Goal: Task Accomplishment & Management: Complete application form

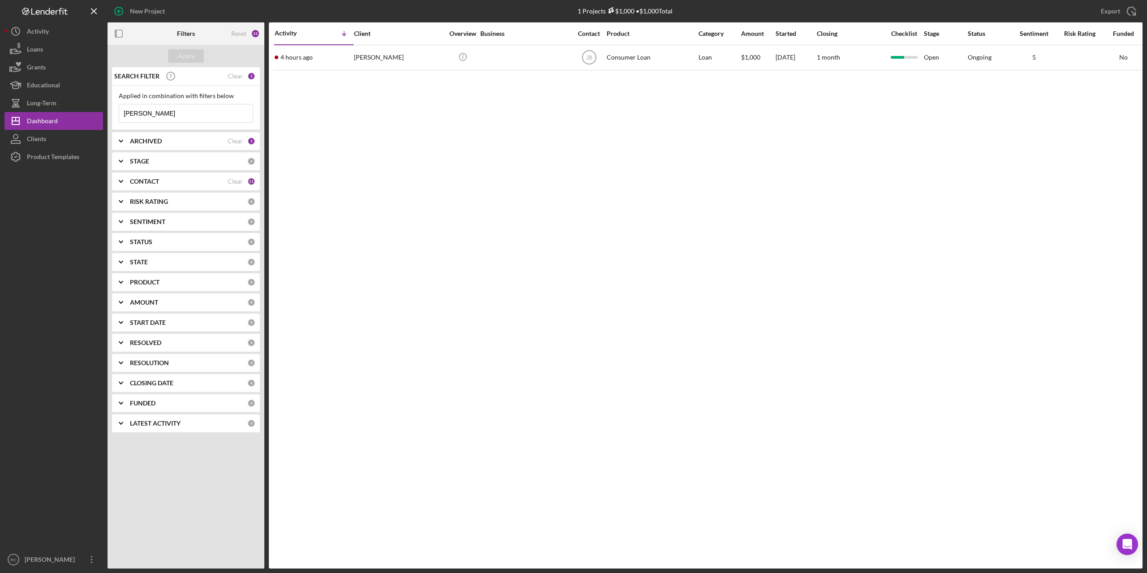
click at [168, 143] on div "ARCHIVED" at bounding box center [179, 141] width 98 height 7
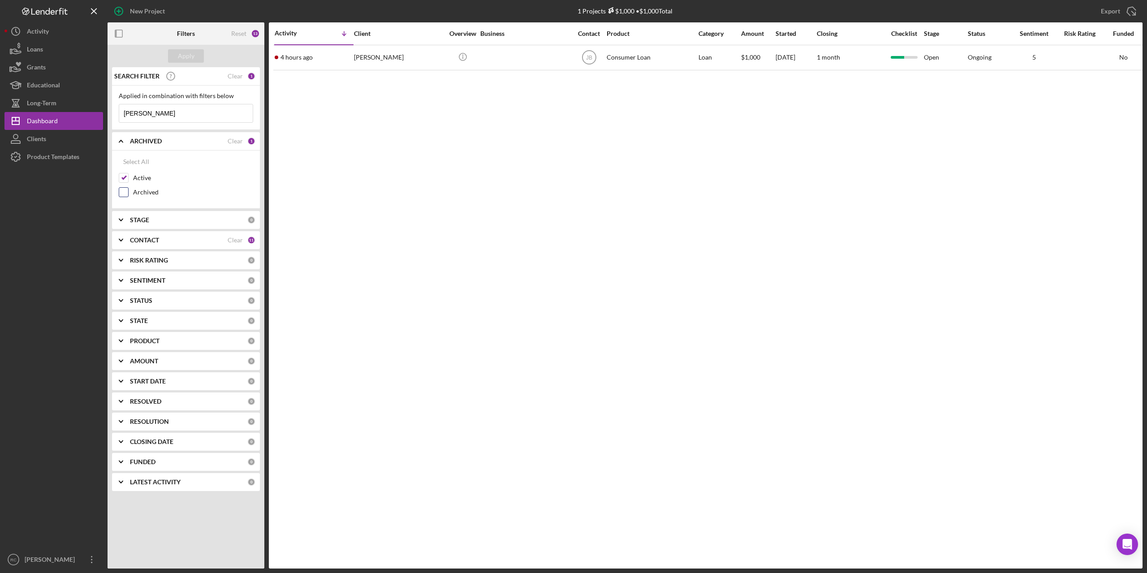
click at [125, 193] on input "Archived" at bounding box center [123, 192] width 9 height 9
checkbox input "true"
click at [195, 55] on button "Apply" at bounding box center [186, 55] width 36 height 13
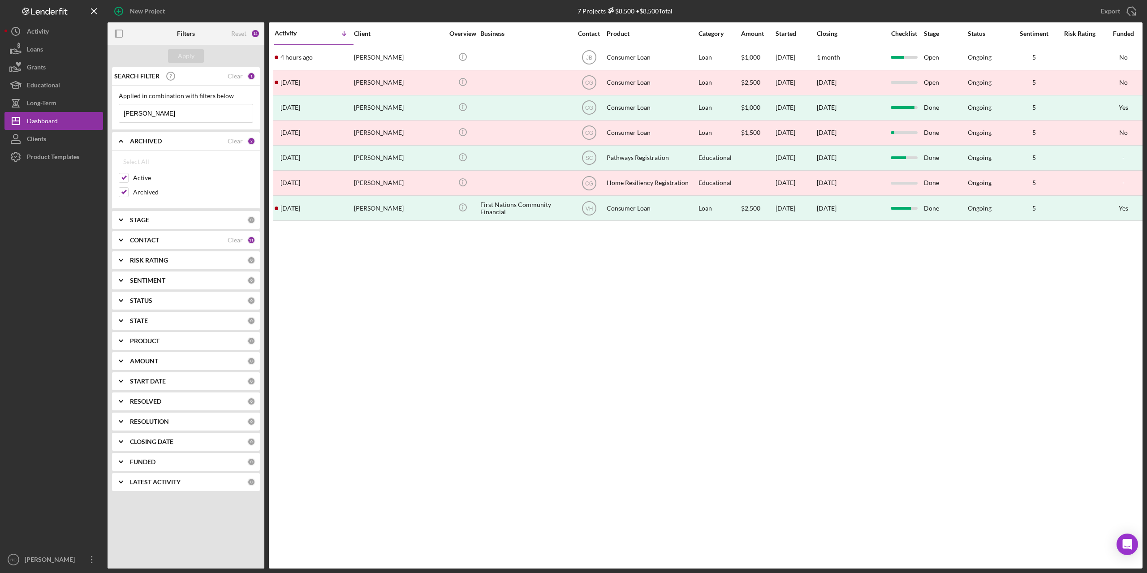
click at [159, 116] on input "mckee" at bounding box center [185, 113] width 133 height 18
type input "m"
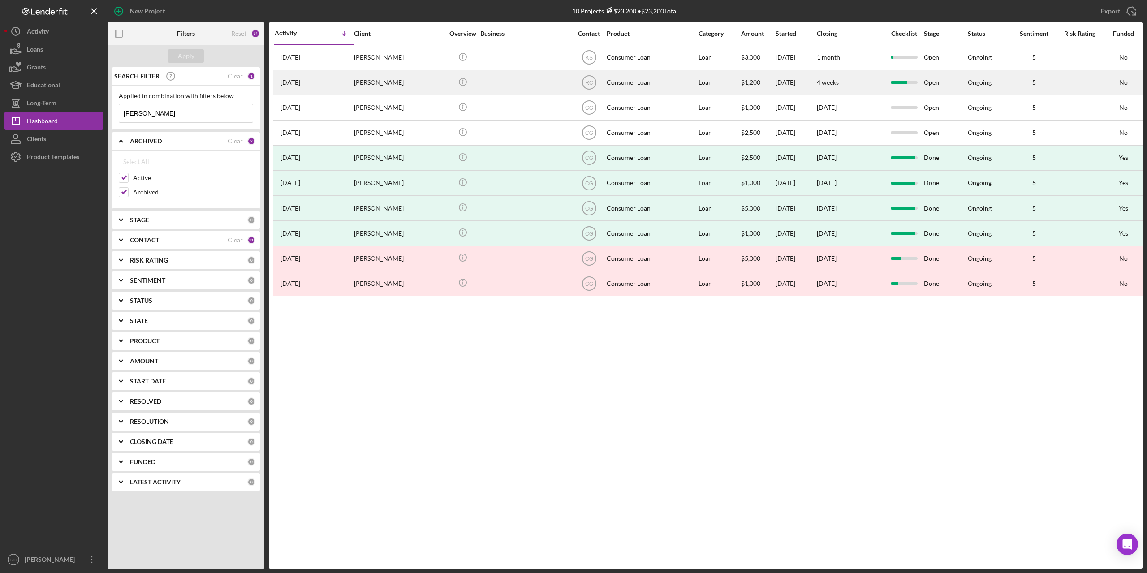
type input "[PERSON_NAME]"
click at [300, 82] on time "[DATE]" at bounding box center [290, 82] width 20 height 7
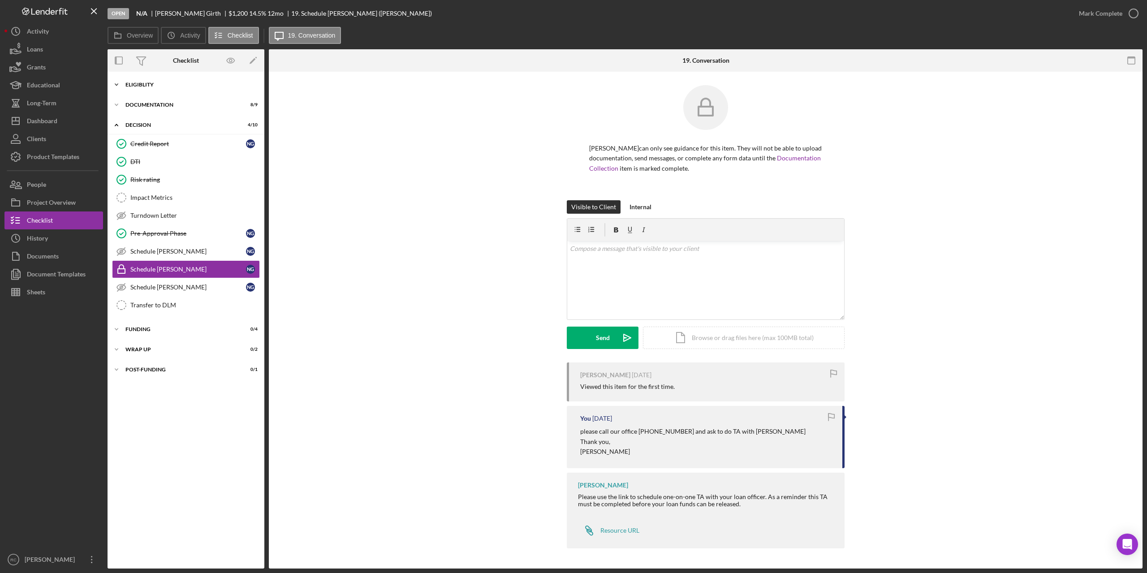
click at [142, 81] on div "Icon/Expander Eligiblity 10 / 10" at bounding box center [186, 85] width 157 height 18
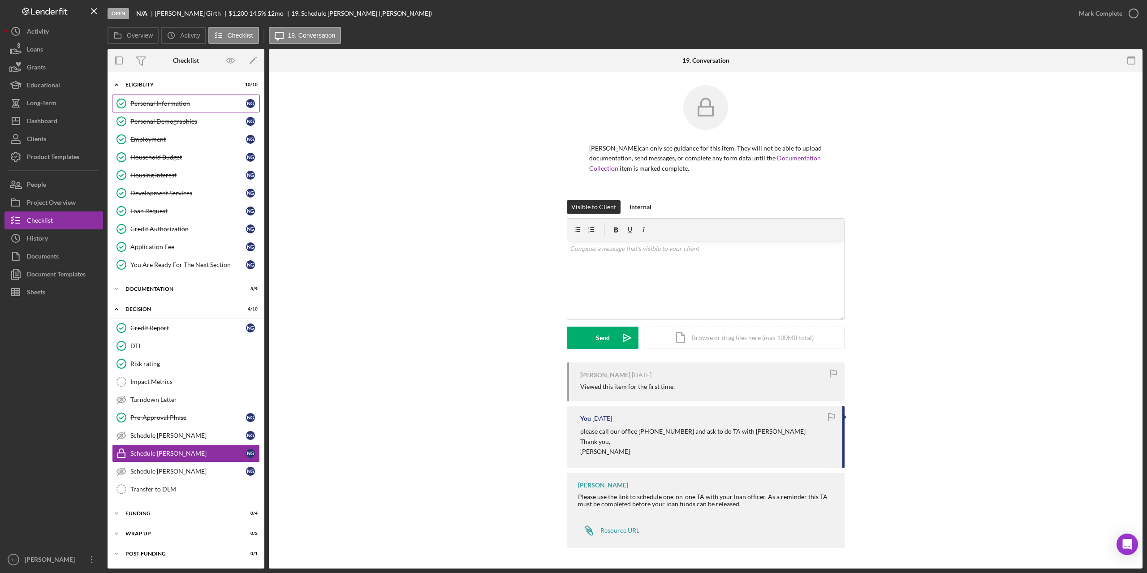
click at [153, 105] on div "Personal Information" at bounding box center [188, 103] width 116 height 7
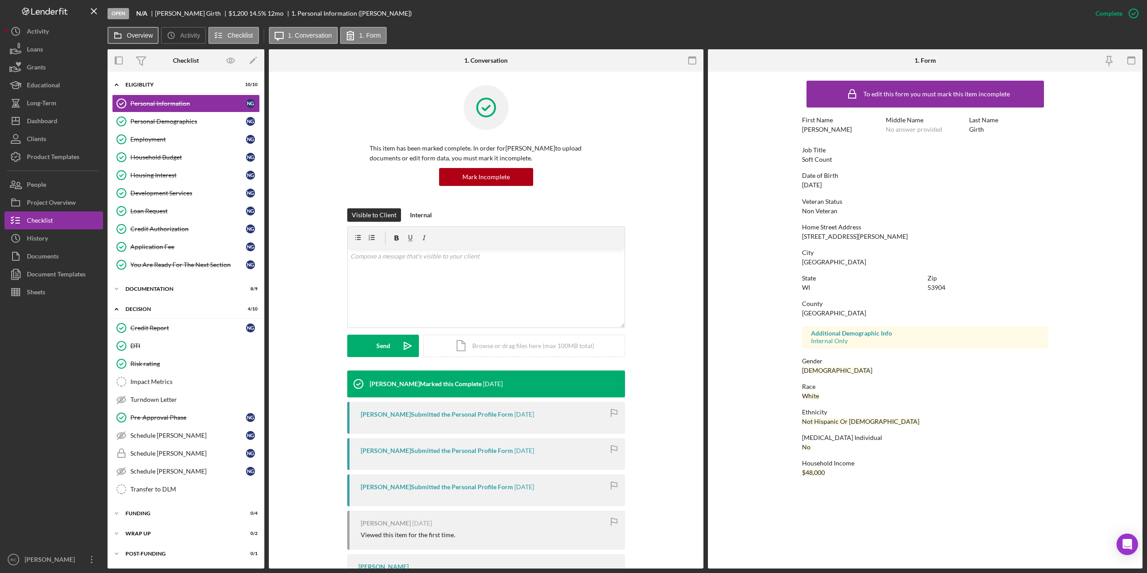
click at [130, 31] on button "Overview" at bounding box center [133, 35] width 51 height 17
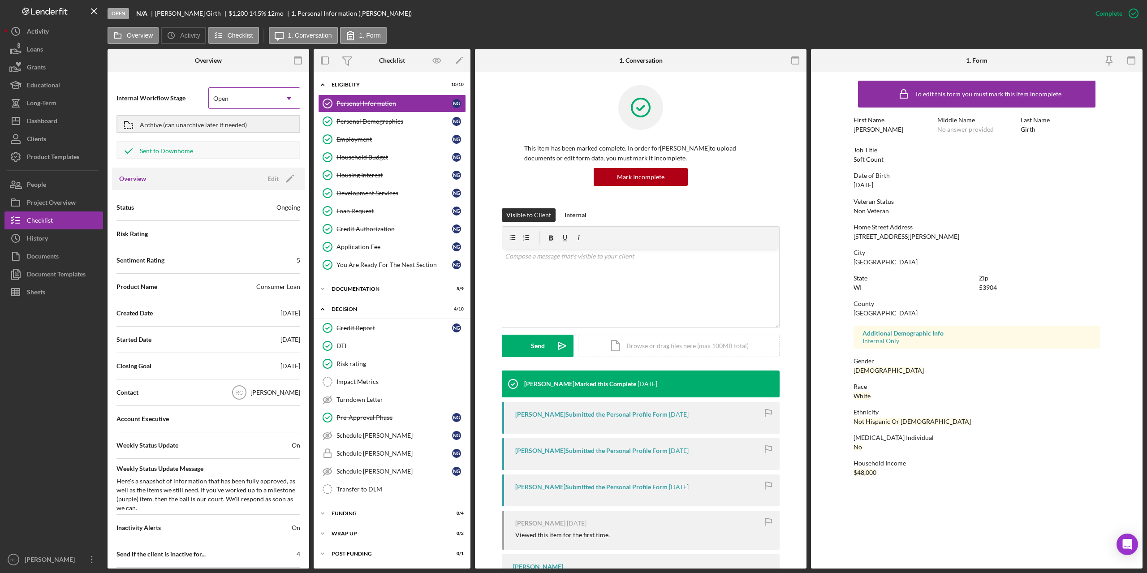
click at [226, 102] on div "Open" at bounding box center [220, 98] width 15 height 7
click at [185, 124] on div "Archive (can unarchive later if needed)" at bounding box center [193, 124] width 107 height 16
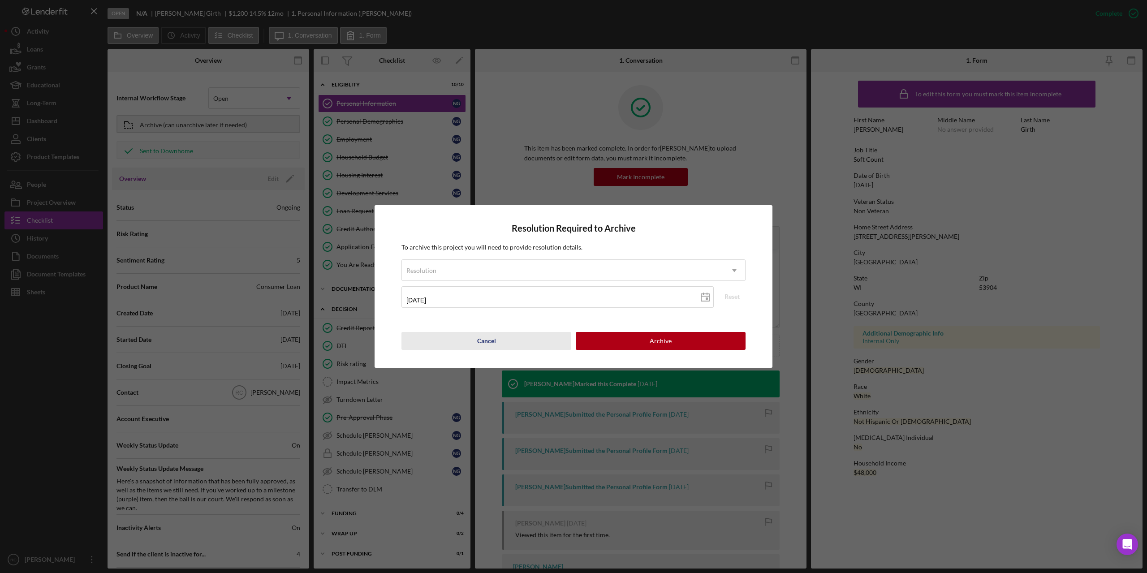
click at [485, 334] on div "Cancel" at bounding box center [486, 341] width 19 height 18
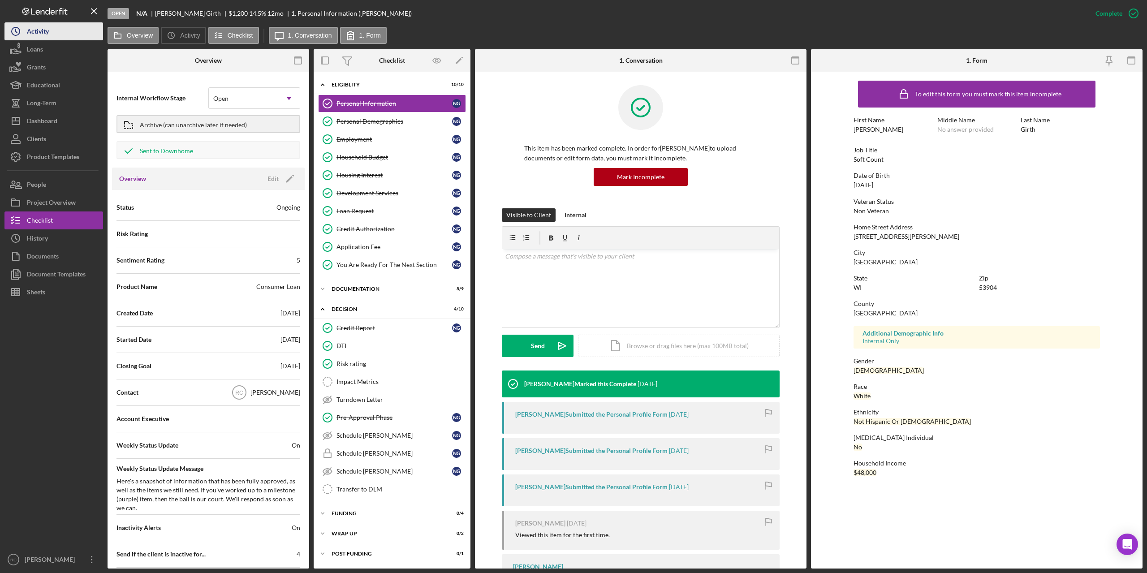
click at [46, 30] on div "Activity" at bounding box center [38, 32] width 22 height 20
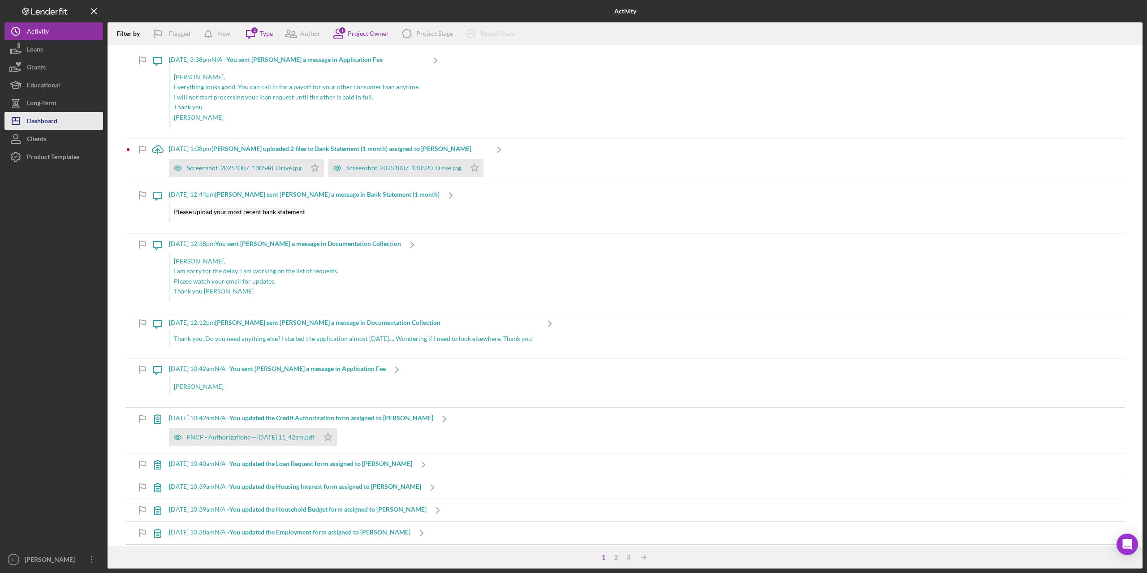
click at [43, 116] on div "Dashboard" at bounding box center [42, 122] width 30 height 20
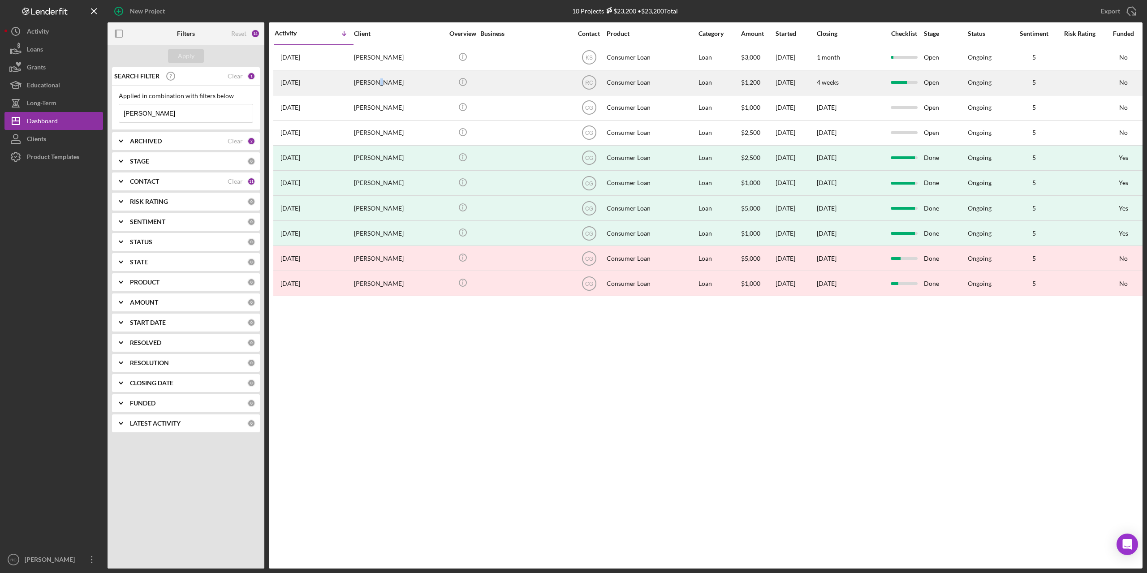
click at [375, 83] on div "[PERSON_NAME]" at bounding box center [399, 83] width 90 height 24
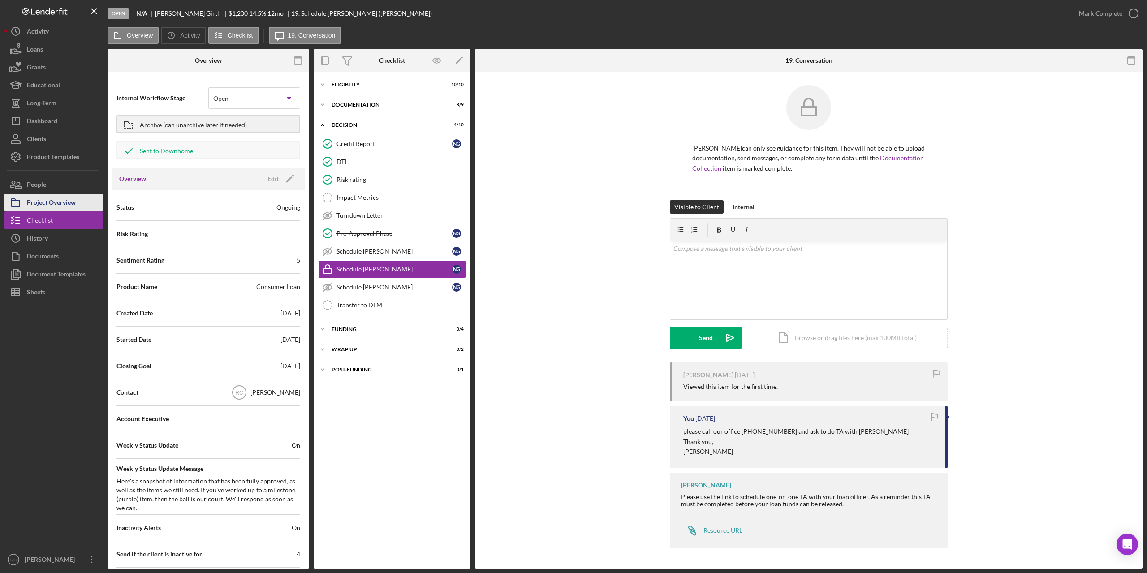
click at [67, 202] on div "Project Overview" at bounding box center [51, 204] width 49 height 20
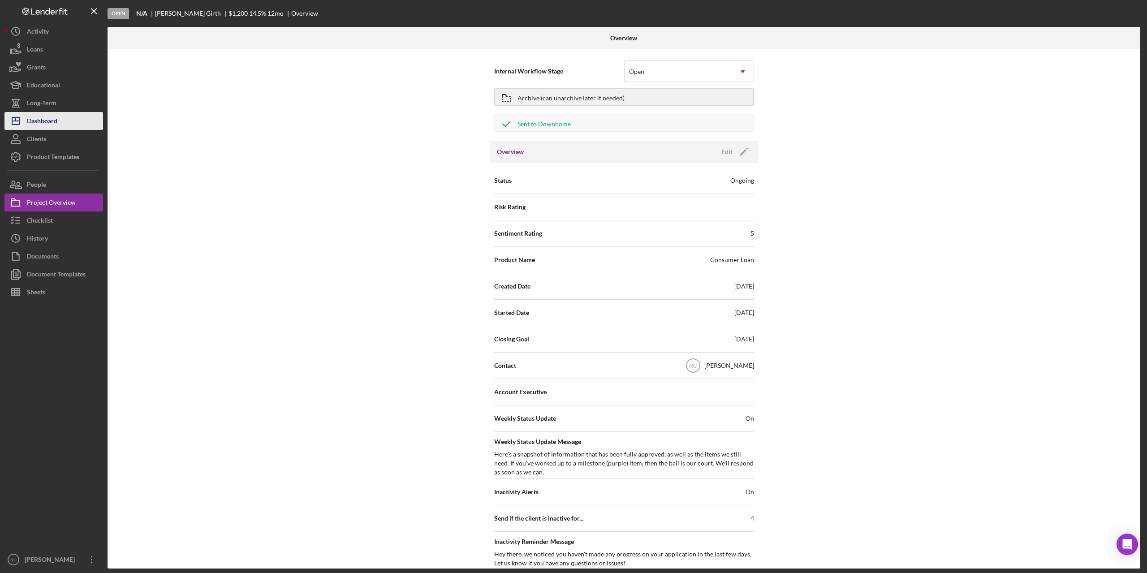
click at [45, 120] on div "Dashboard" at bounding box center [42, 122] width 30 height 20
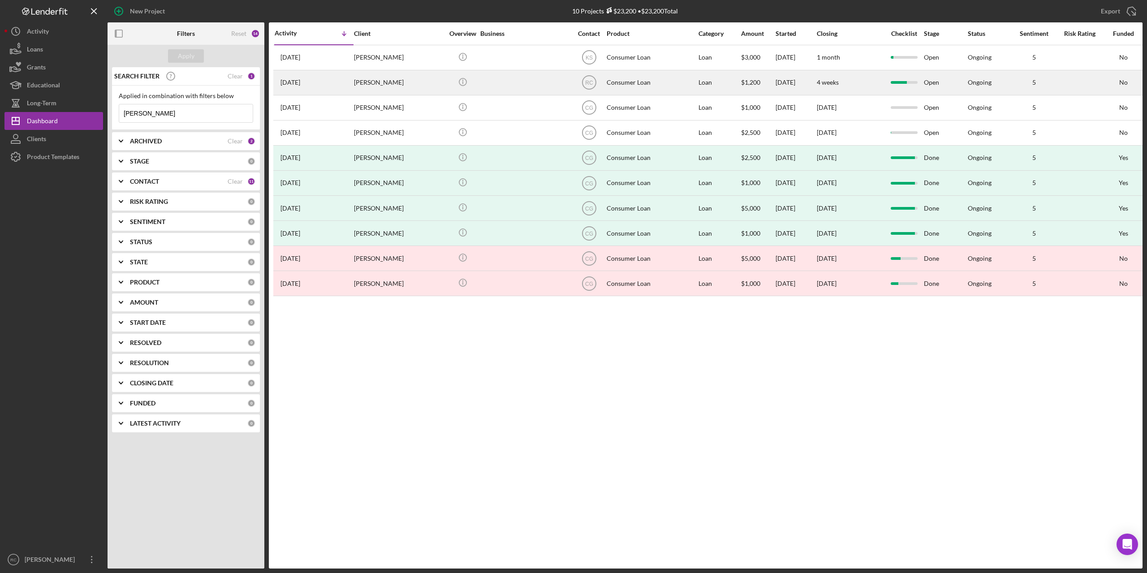
click at [368, 79] on div "[PERSON_NAME]" at bounding box center [399, 83] width 90 height 24
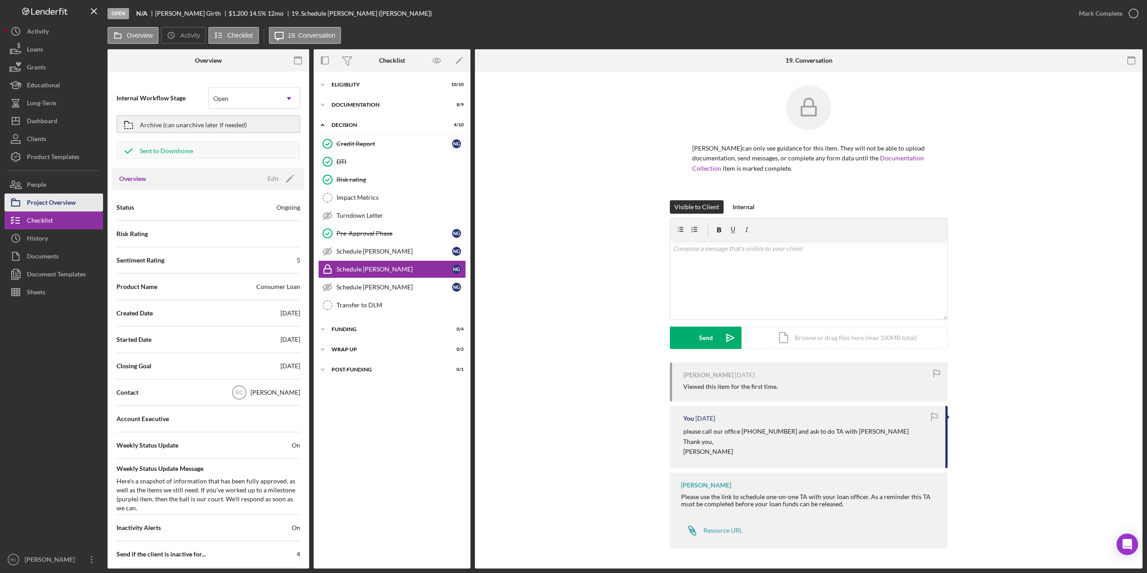
click at [45, 202] on div "Project Overview" at bounding box center [51, 204] width 49 height 20
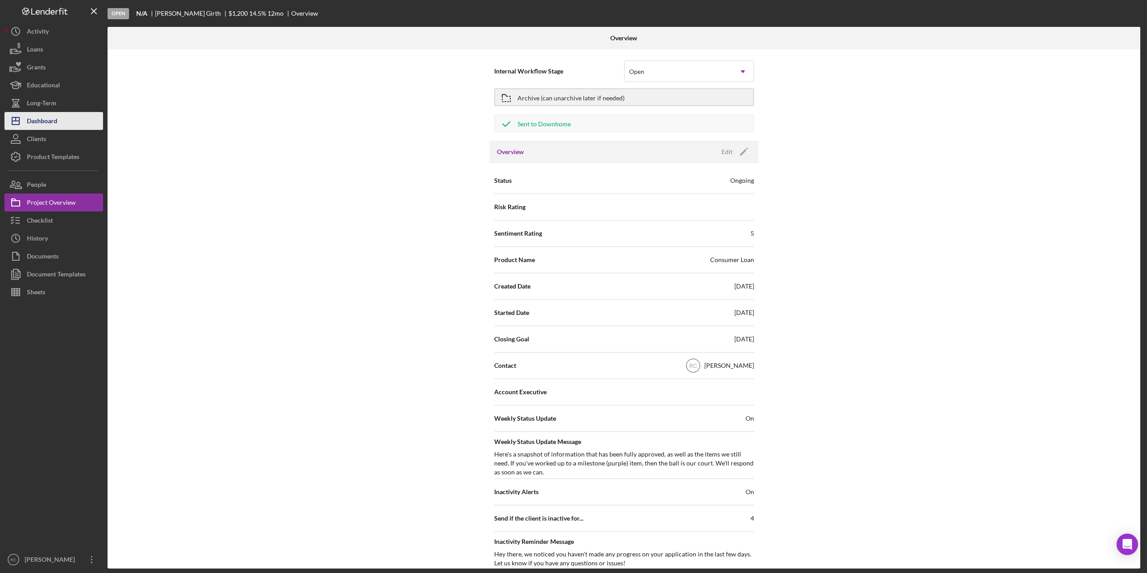
click at [44, 117] on div "Dashboard" at bounding box center [42, 122] width 30 height 20
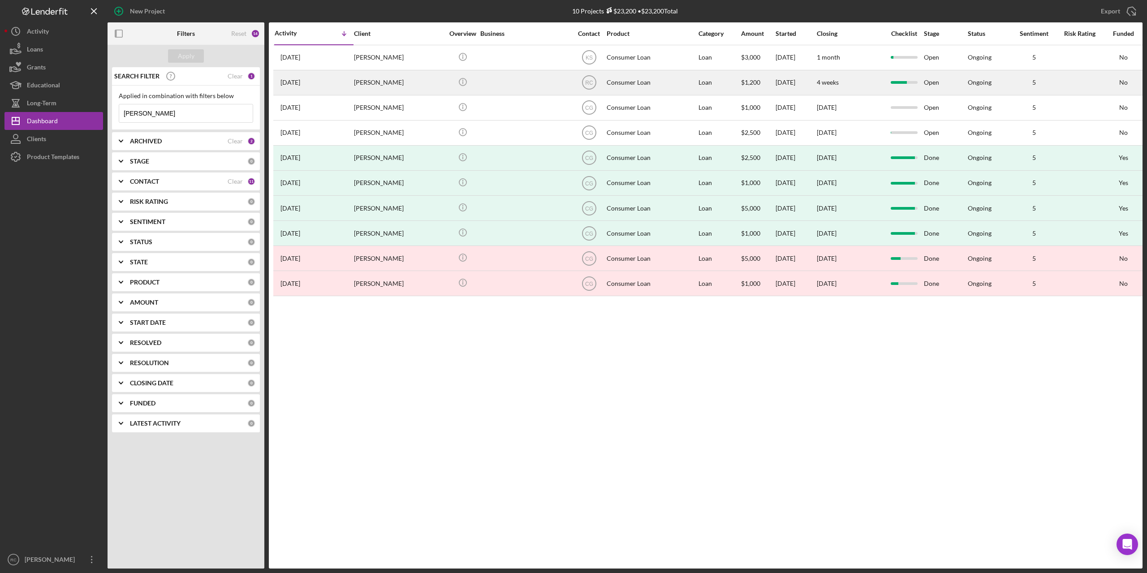
click at [300, 81] on time "[DATE]" at bounding box center [290, 82] width 20 height 7
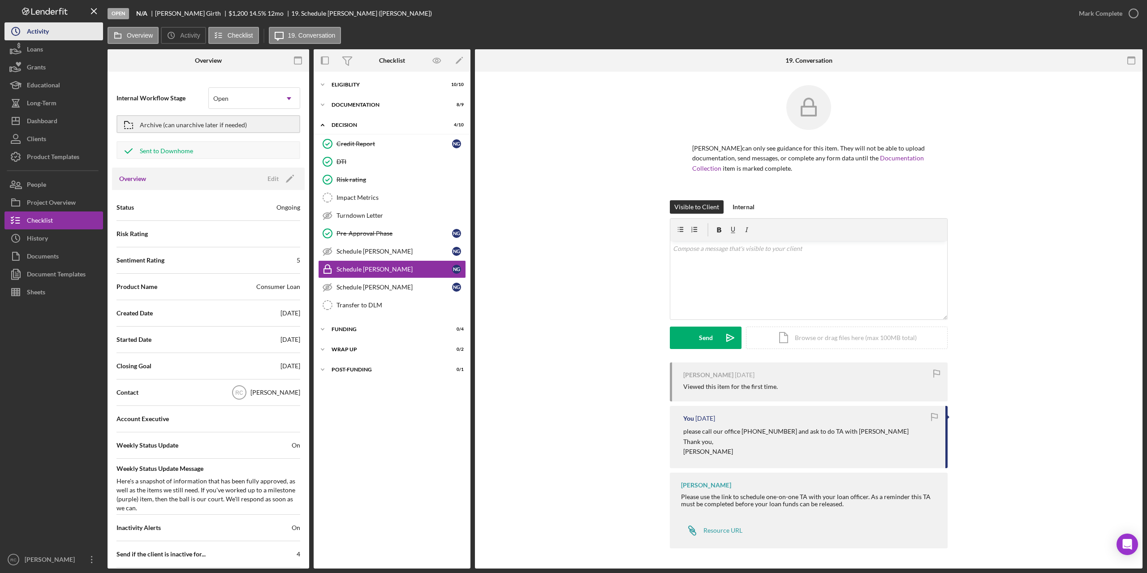
click at [36, 28] on div "Activity" at bounding box center [38, 32] width 22 height 20
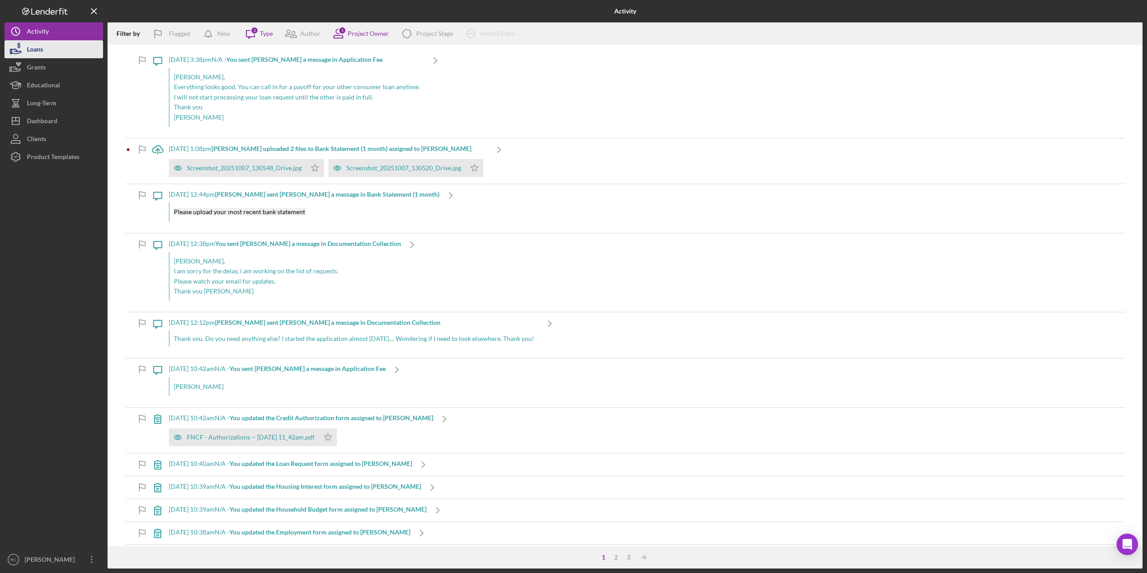
click at [34, 47] on div "Loans" at bounding box center [35, 50] width 16 height 20
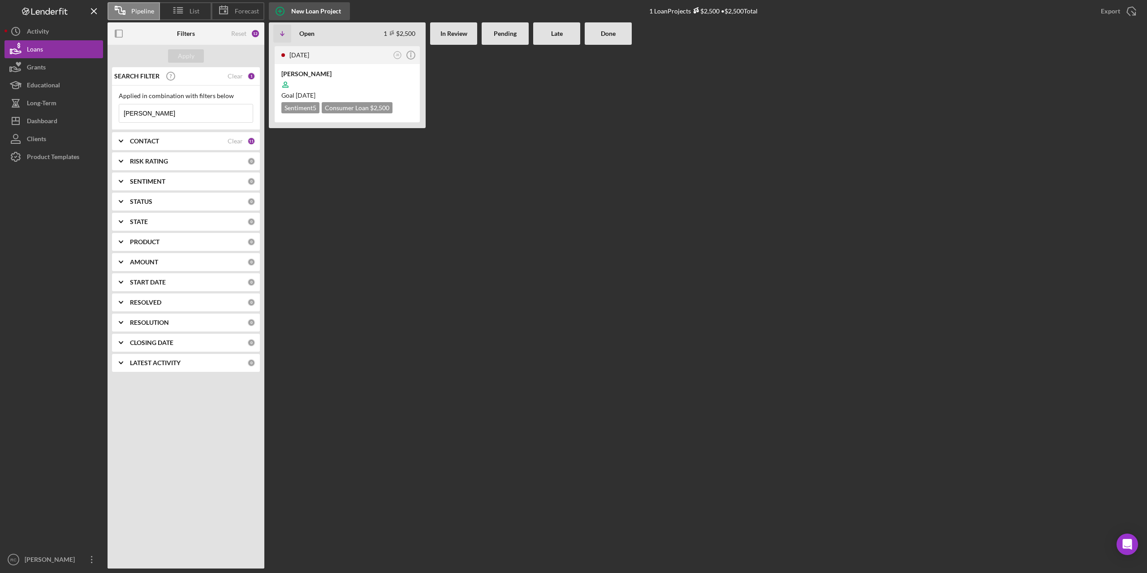
click at [321, 12] on div "New Loan Project" at bounding box center [316, 11] width 50 height 18
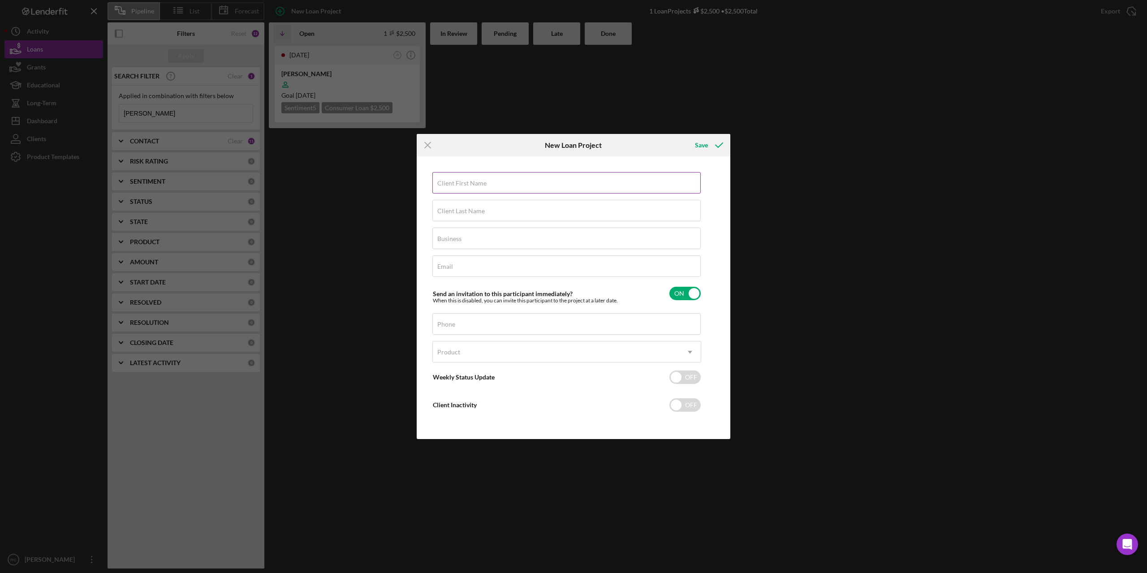
click at [479, 184] on label "Client First Name" at bounding box center [461, 183] width 49 height 7
click at [479, 184] on input "Client First Name" at bounding box center [566, 183] width 268 height 22
type input "[PERSON_NAME]"
type input "Girth"
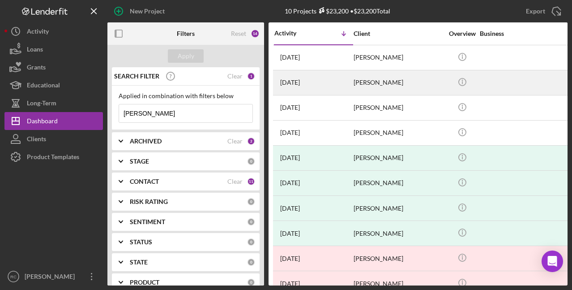
click at [373, 82] on div "[PERSON_NAME]" at bounding box center [399, 83] width 90 height 24
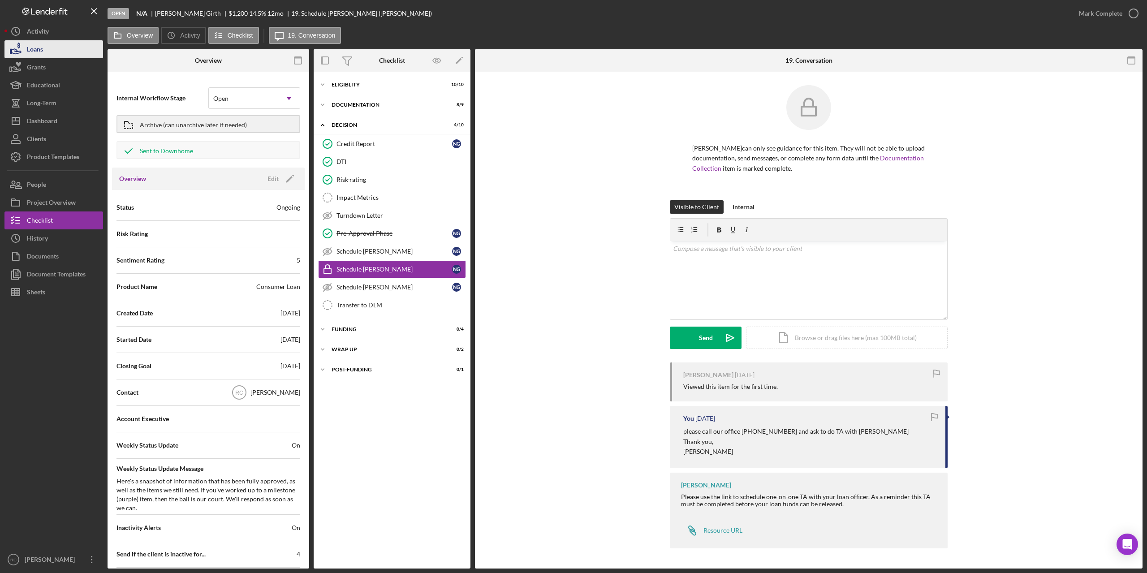
click at [44, 47] on button "Loans" at bounding box center [53, 49] width 99 height 18
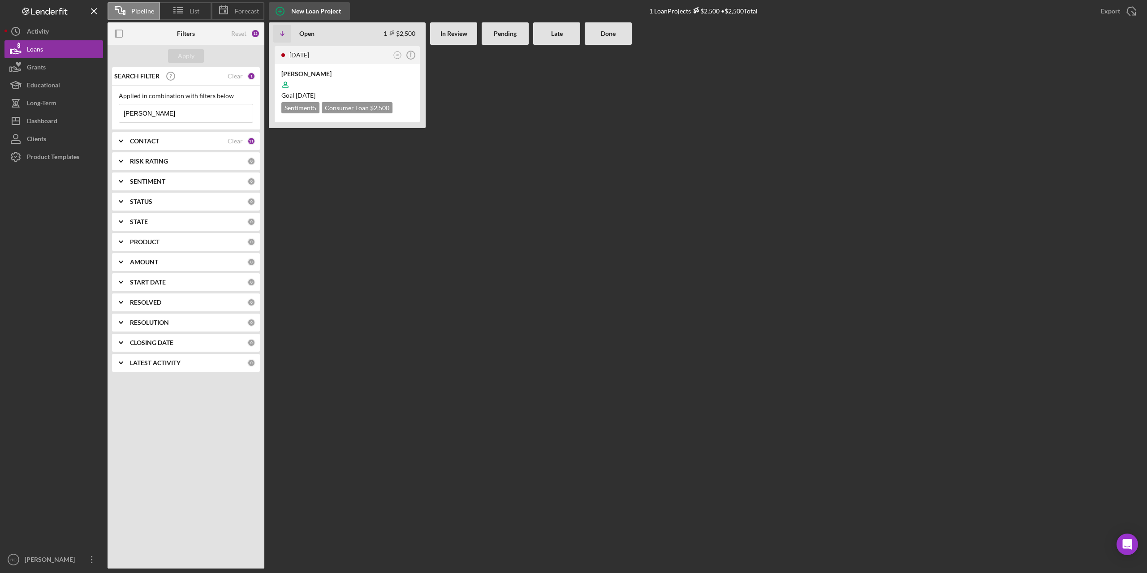
click at [334, 9] on div "New Loan Project" at bounding box center [316, 11] width 50 height 18
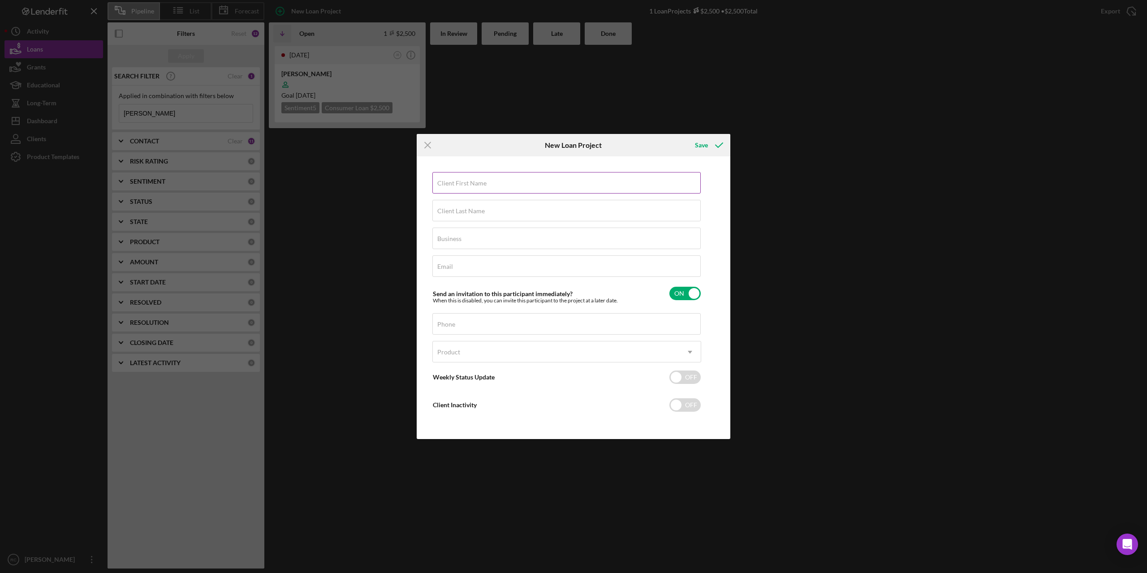
click at [485, 186] on label "Client First Name" at bounding box center [461, 183] width 49 height 7
click at [485, 186] on input "Client First Name" at bounding box center [566, 183] width 268 height 22
type input "[PERSON_NAME]"
type input "Girth"
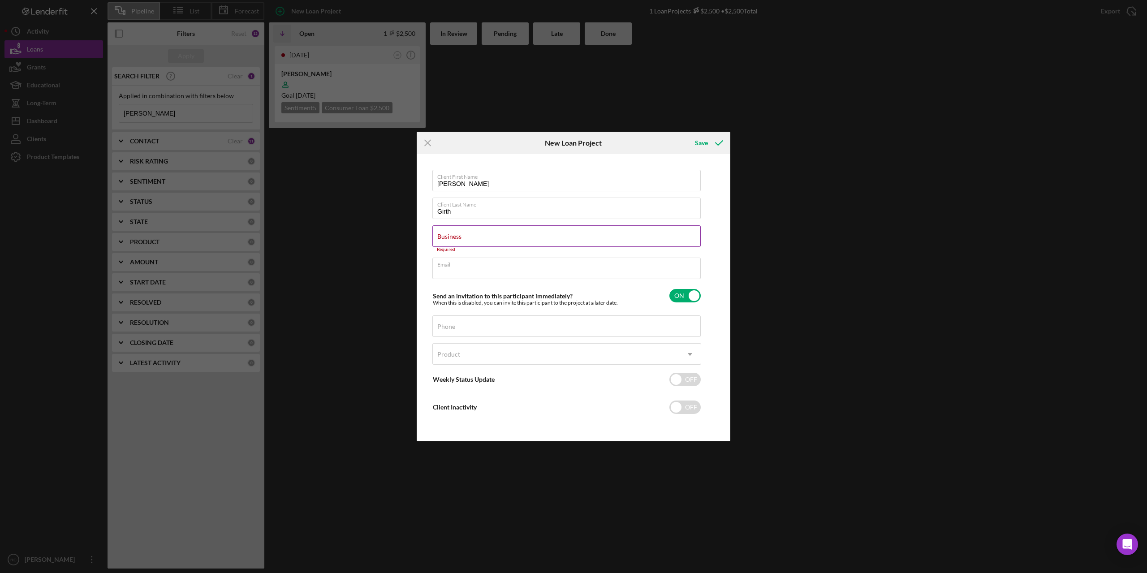
click at [526, 237] on input "Business" at bounding box center [566, 236] width 268 height 22
type input "n/a"
drag, startPoint x: 469, startPoint y: 266, endPoint x: 454, endPoint y: 258, distance: 17.8
click at [454, 258] on div "Email Required" at bounding box center [566, 266] width 269 height 27
paste input "[EMAIL_ADDRESS][DOMAIN_NAME]"
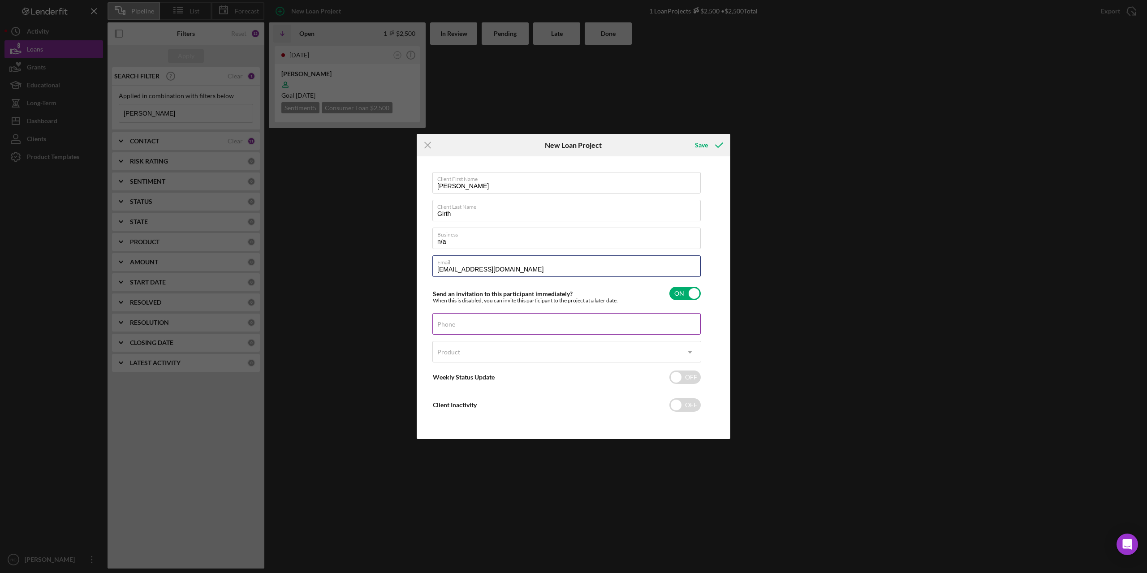
type input "[EMAIL_ADDRESS][DOMAIN_NAME]"
click at [481, 330] on input "Phone" at bounding box center [566, 324] width 268 height 22
drag, startPoint x: 510, startPoint y: 326, endPoint x: 464, endPoint y: 327, distance: 46.1
click at [464, 327] on input "Phone" at bounding box center [566, 324] width 268 height 22
type input "[PHONE_NUMBER]"
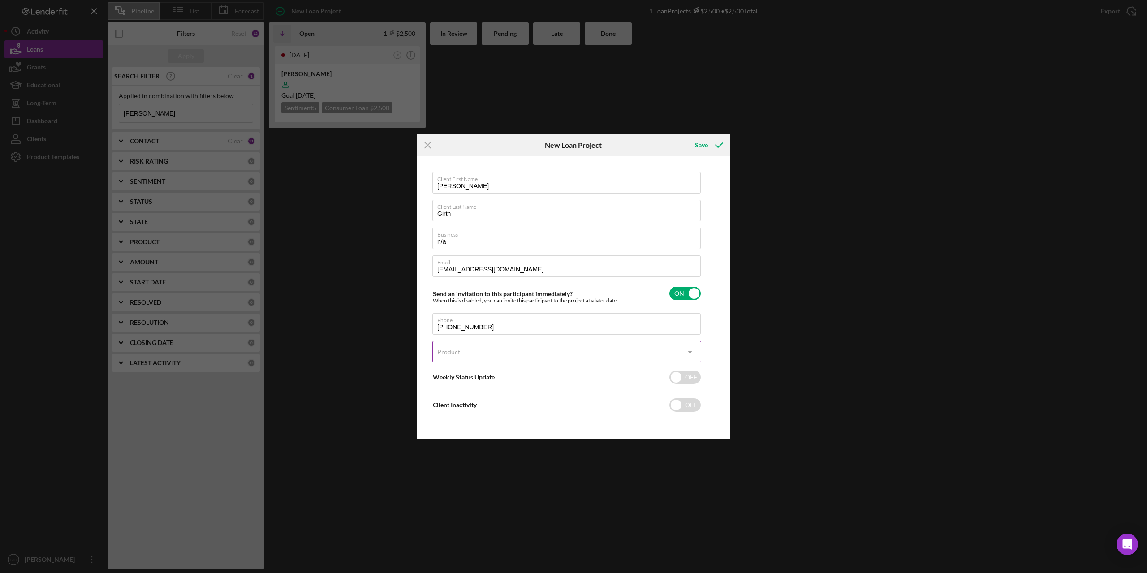
click at [490, 352] on div "Product" at bounding box center [556, 352] width 246 height 21
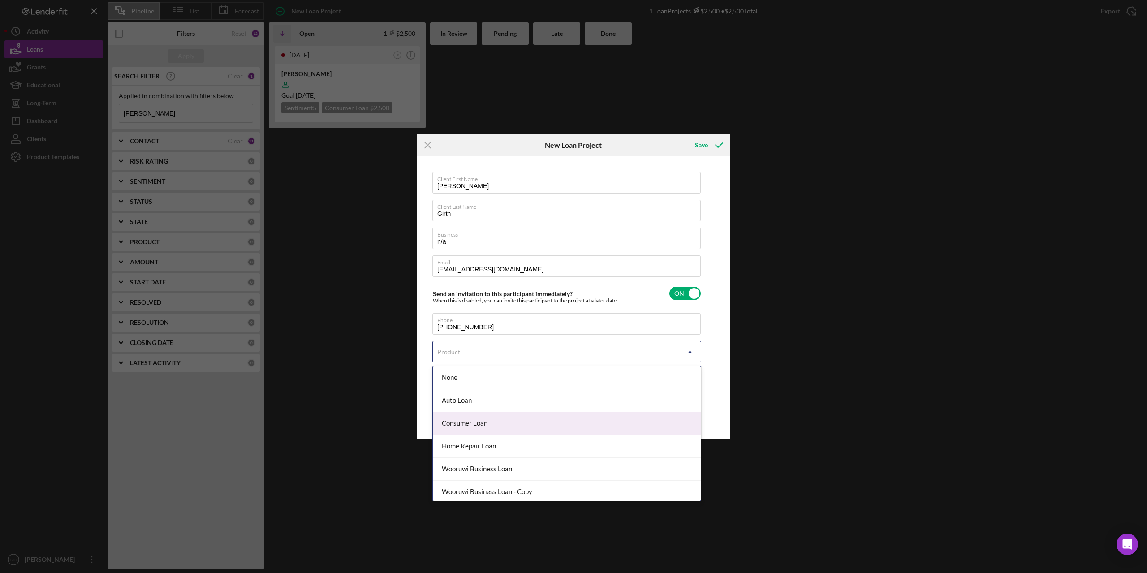
click at [475, 411] on div "Consumer Loan" at bounding box center [567, 423] width 268 height 23
checkbox input "true"
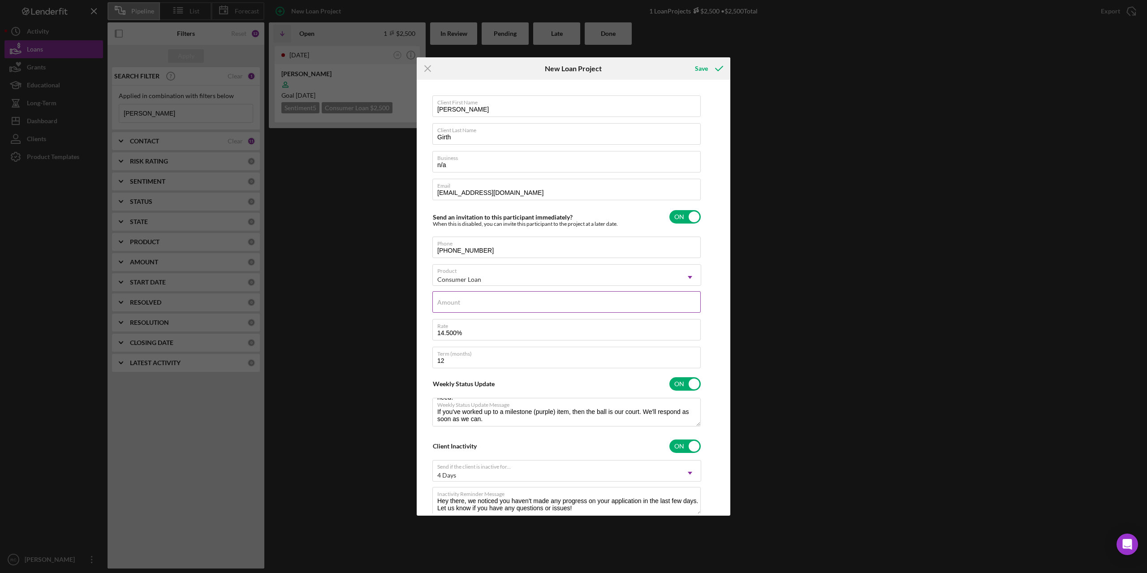
click at [459, 304] on label "Amount" at bounding box center [448, 302] width 23 height 7
click at [459, 304] on input "Amount" at bounding box center [566, 302] width 268 height 22
type input "$2"
type textarea "Here's a snapshot of information that has been fully approved, as well as the i…"
type input "$25"
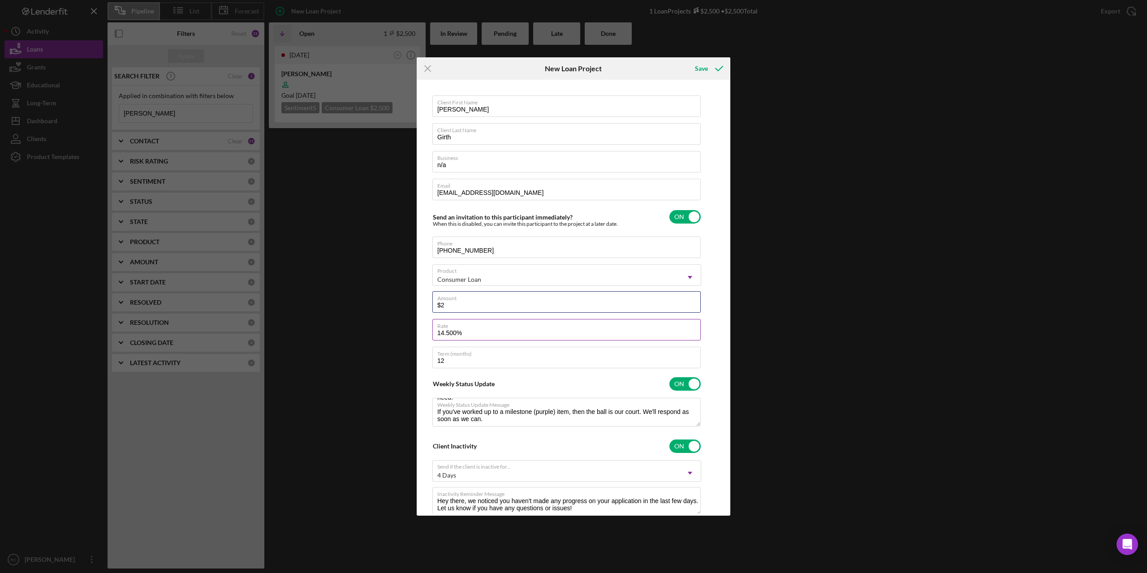
type textarea "Here's a snapshot of information that has been fully approved, as well as the i…"
type input "$250"
type textarea "Here's a snapshot of information that has been fully approved, as well as the i…"
type input "$2,500"
type textarea "Here's a snapshot of information that has been fully approved, as well as the i…"
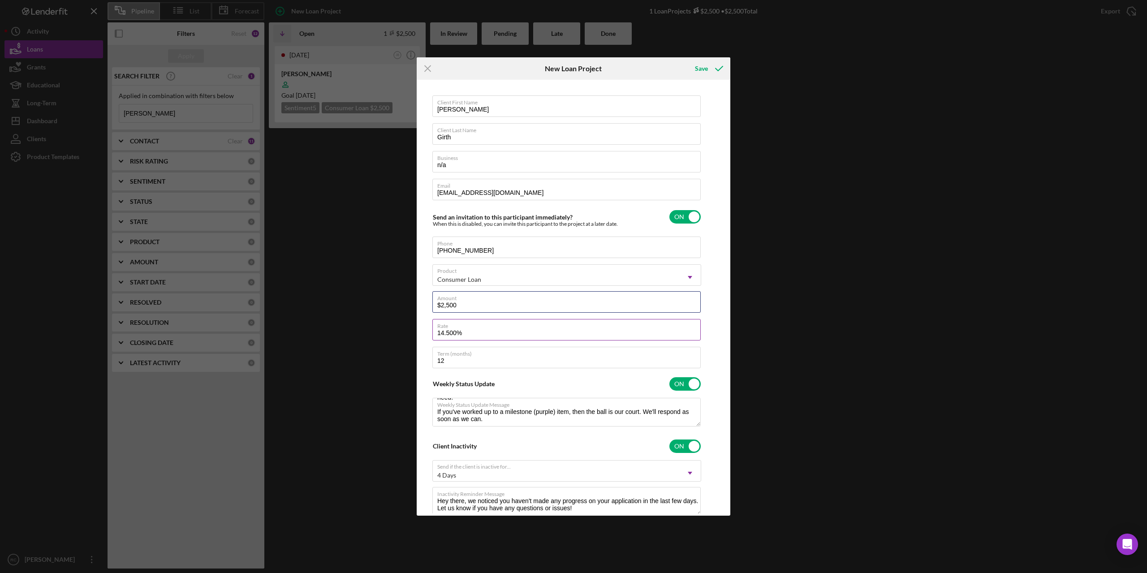
type input "$2,500"
click at [686, 60] on button "Save" at bounding box center [708, 69] width 44 height 18
type textarea "Here's a snapshot of information that has been fully approved, as well as the i…"
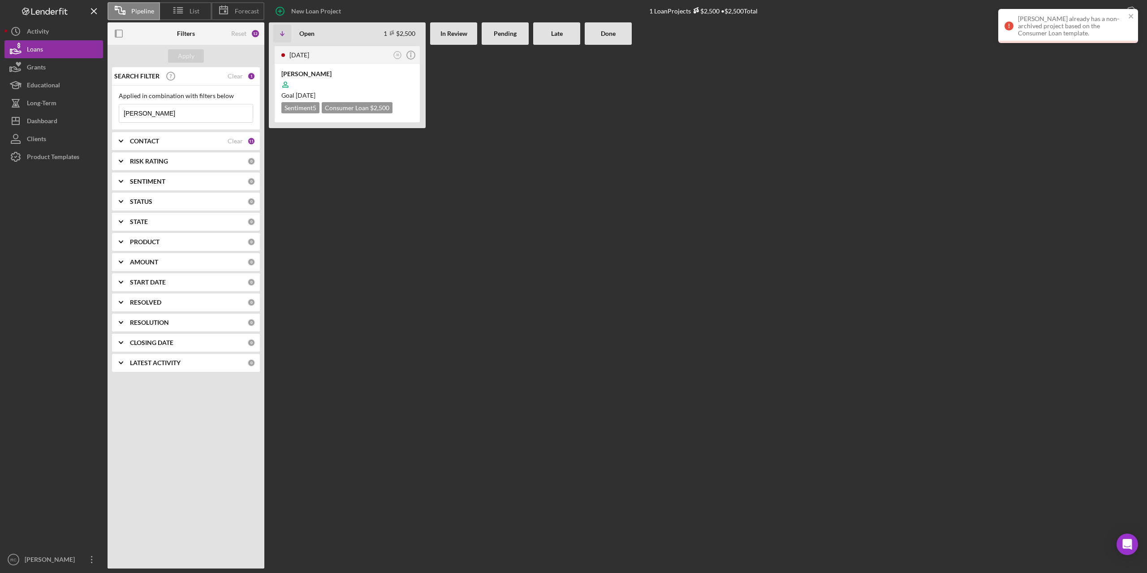
click at [860, 25] on div "[PERSON_NAME] already has a non-archived project based on the Consumer Loan tem…" at bounding box center [1072, 26] width 108 height 22
